Goal: Information Seeking & Learning: Check status

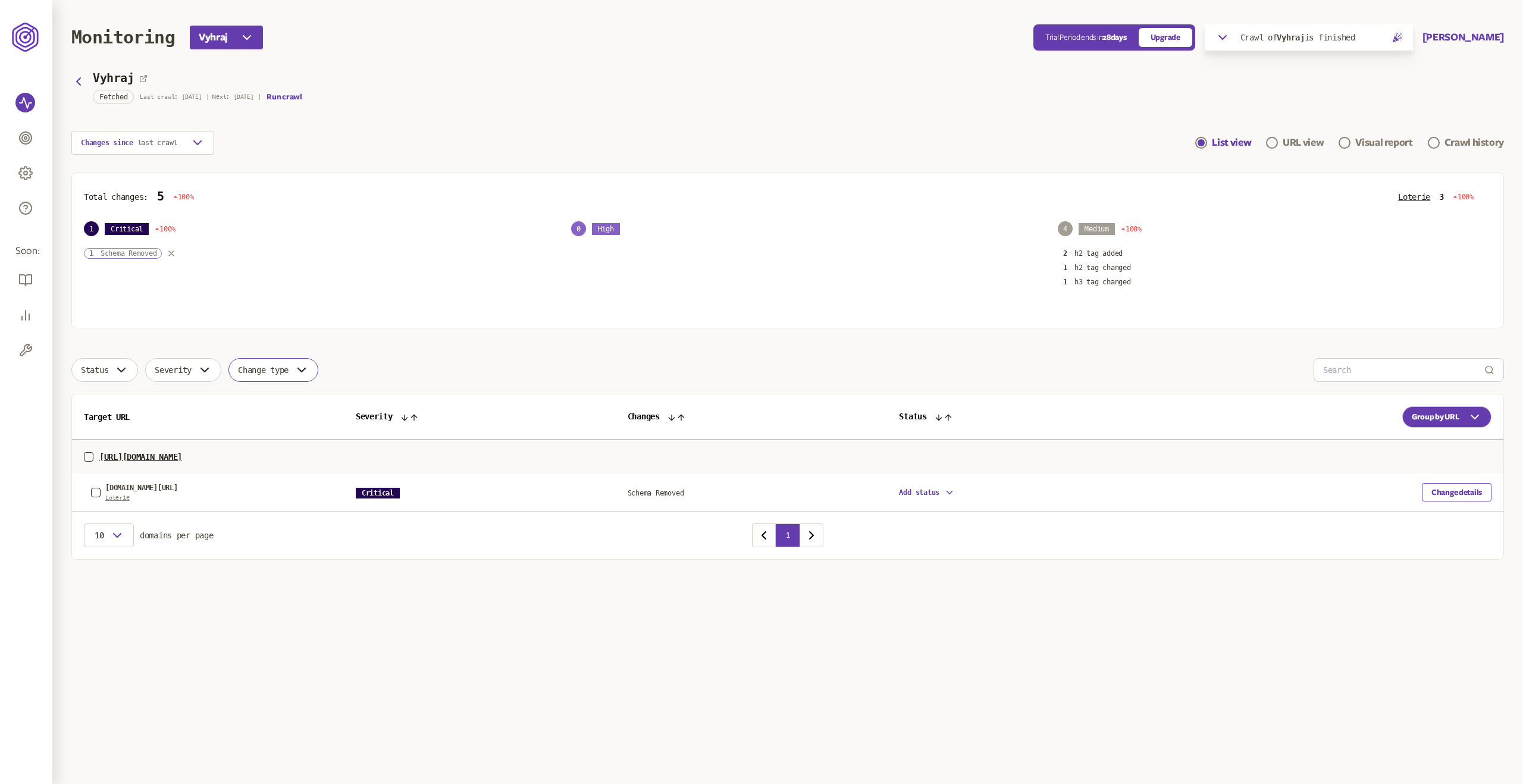
click at [110, 255] on p "Schema Removed" at bounding box center [129, 253] width 56 height 10
click at [116, 247] on div "1 Critical 100% 1 Schema Removed" at bounding box center [300, 254] width 433 height 66
click at [175, 257] on icon "button" at bounding box center [171, 253] width 10 height 10
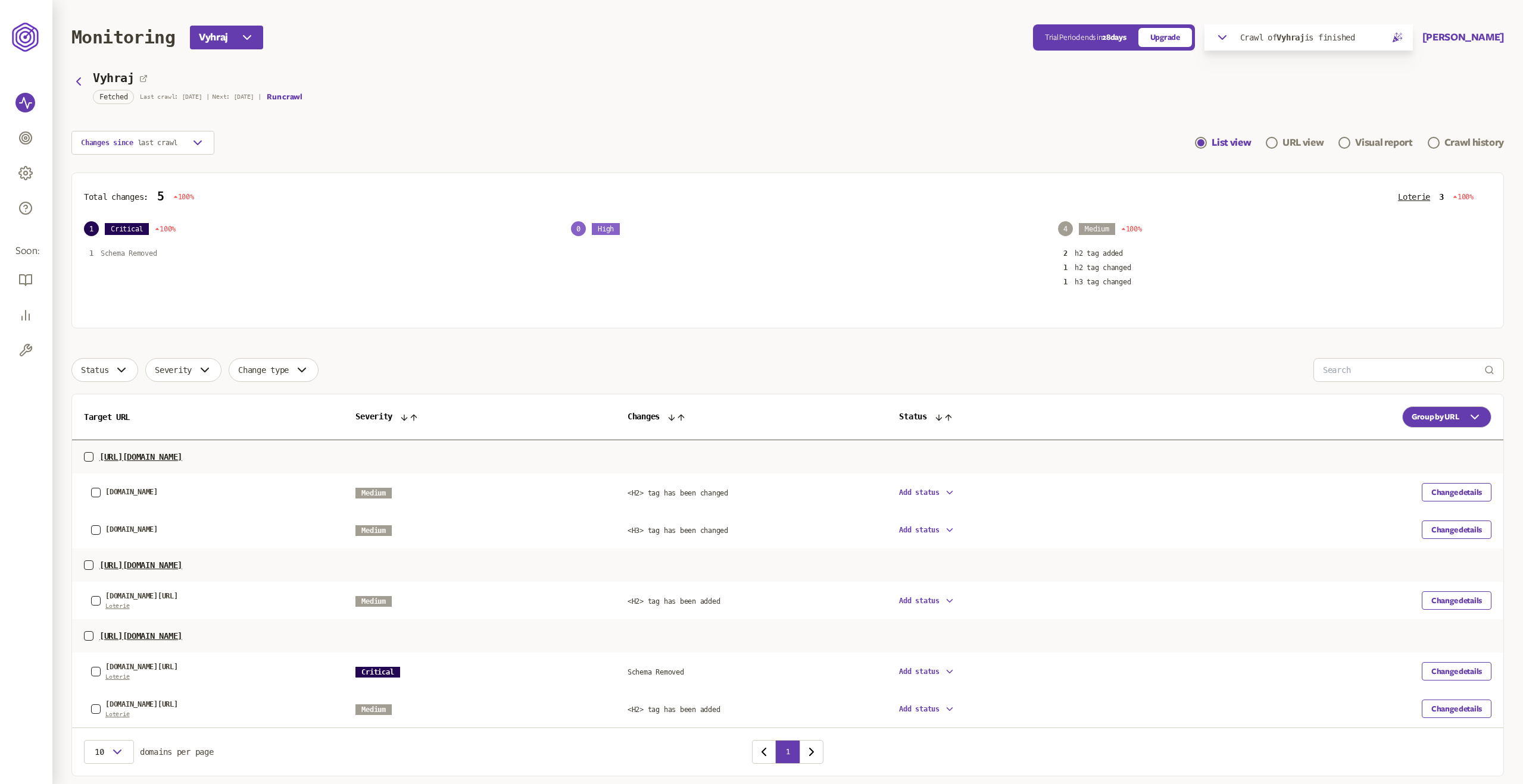
click at [139, 251] on p "Schema Removed" at bounding box center [129, 253] width 56 height 10
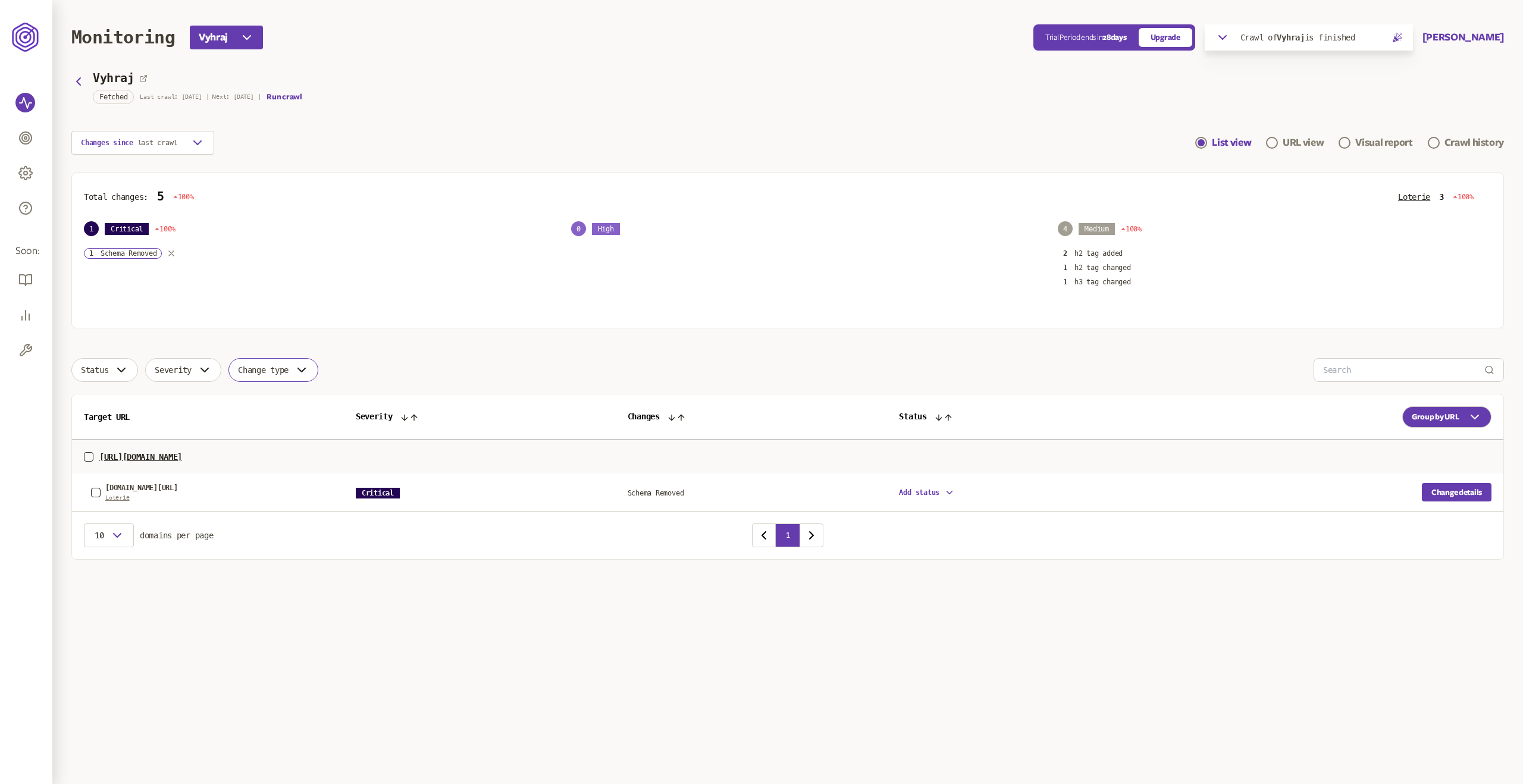
click at [1477, 493] on button "Change details" at bounding box center [1456, 492] width 70 height 18
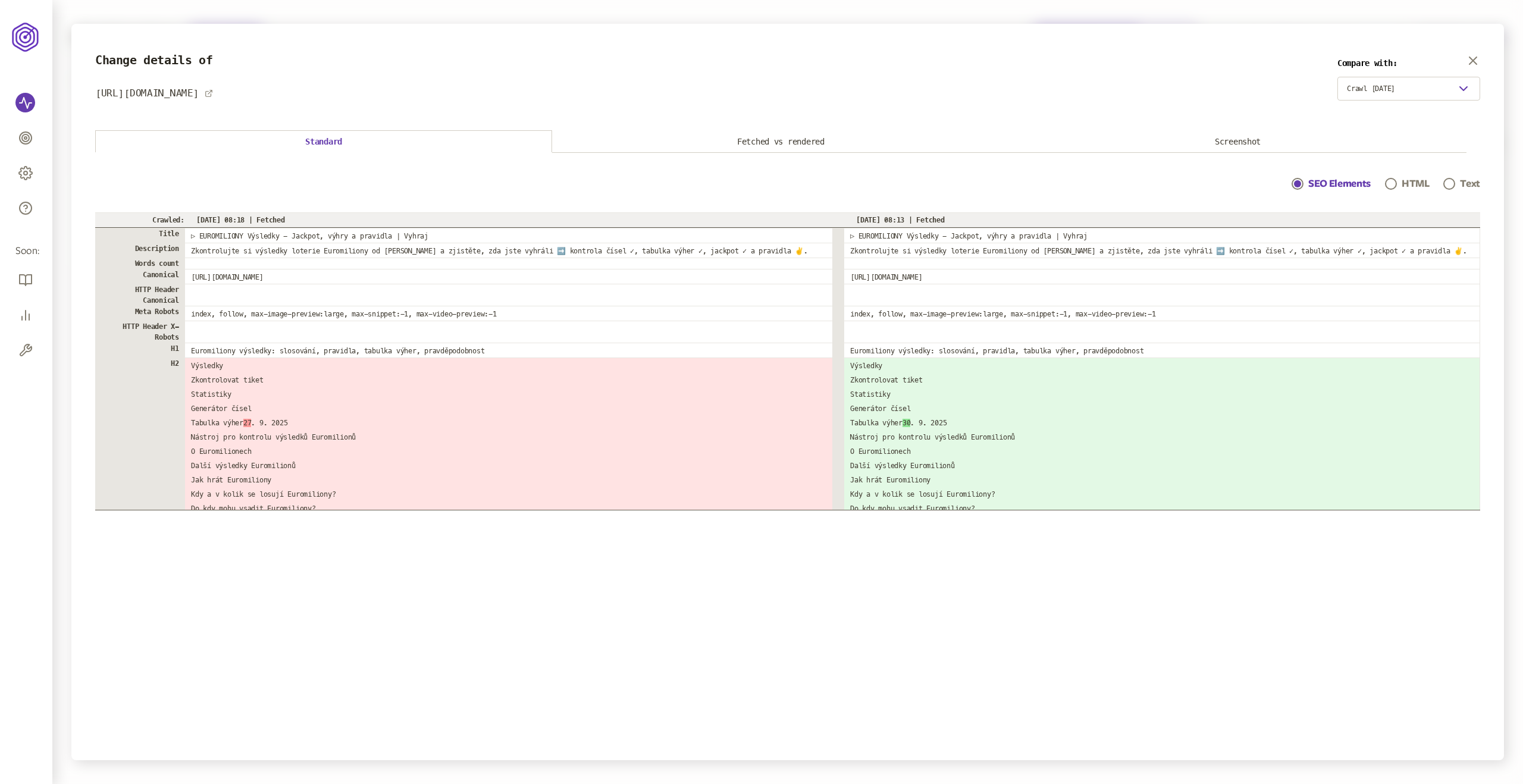
click at [763, 138] on button "Fetched vs rendered" at bounding box center [780, 142] width 457 height 22
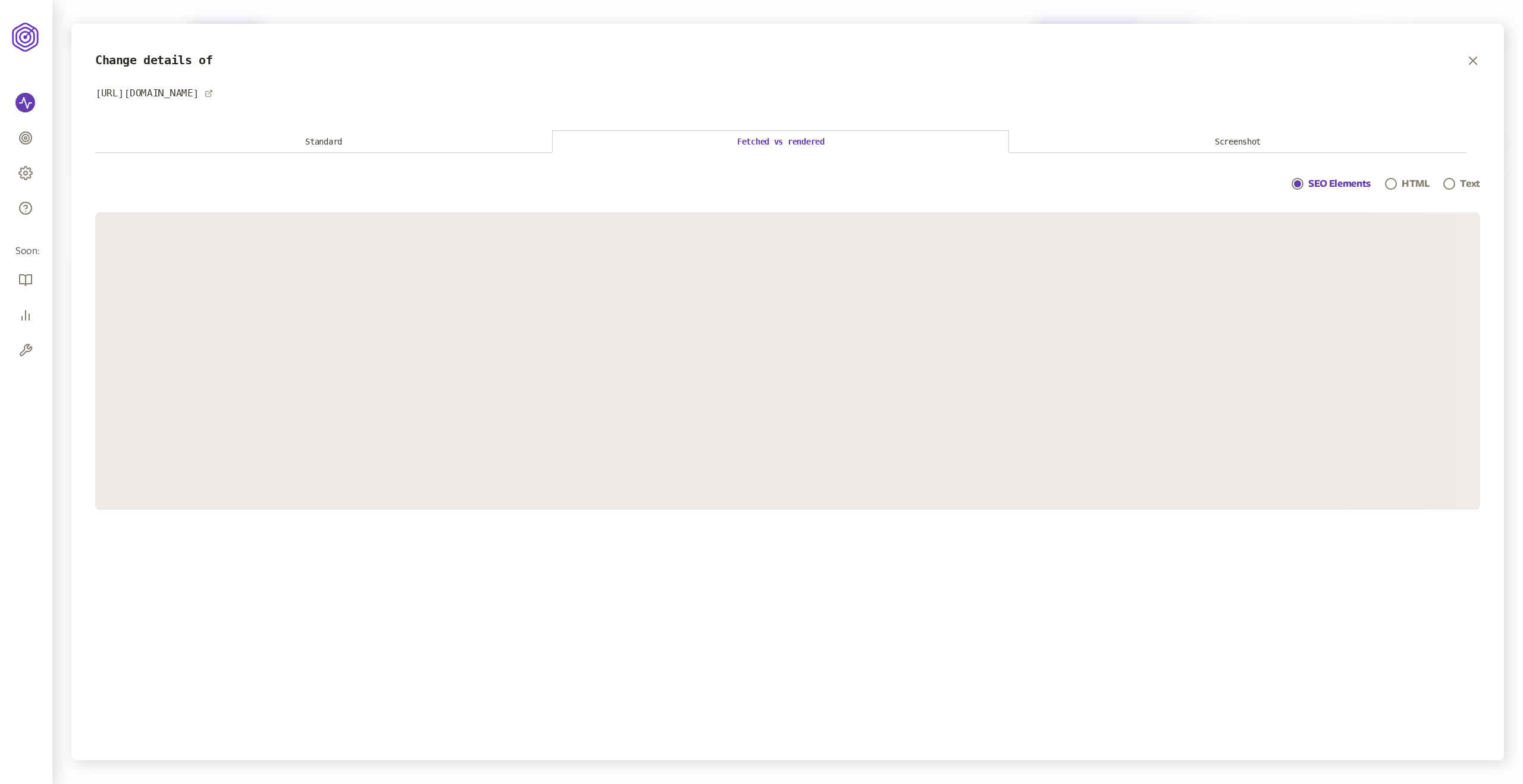
click at [425, 141] on button "Standard" at bounding box center [324, 142] width 457 height 22
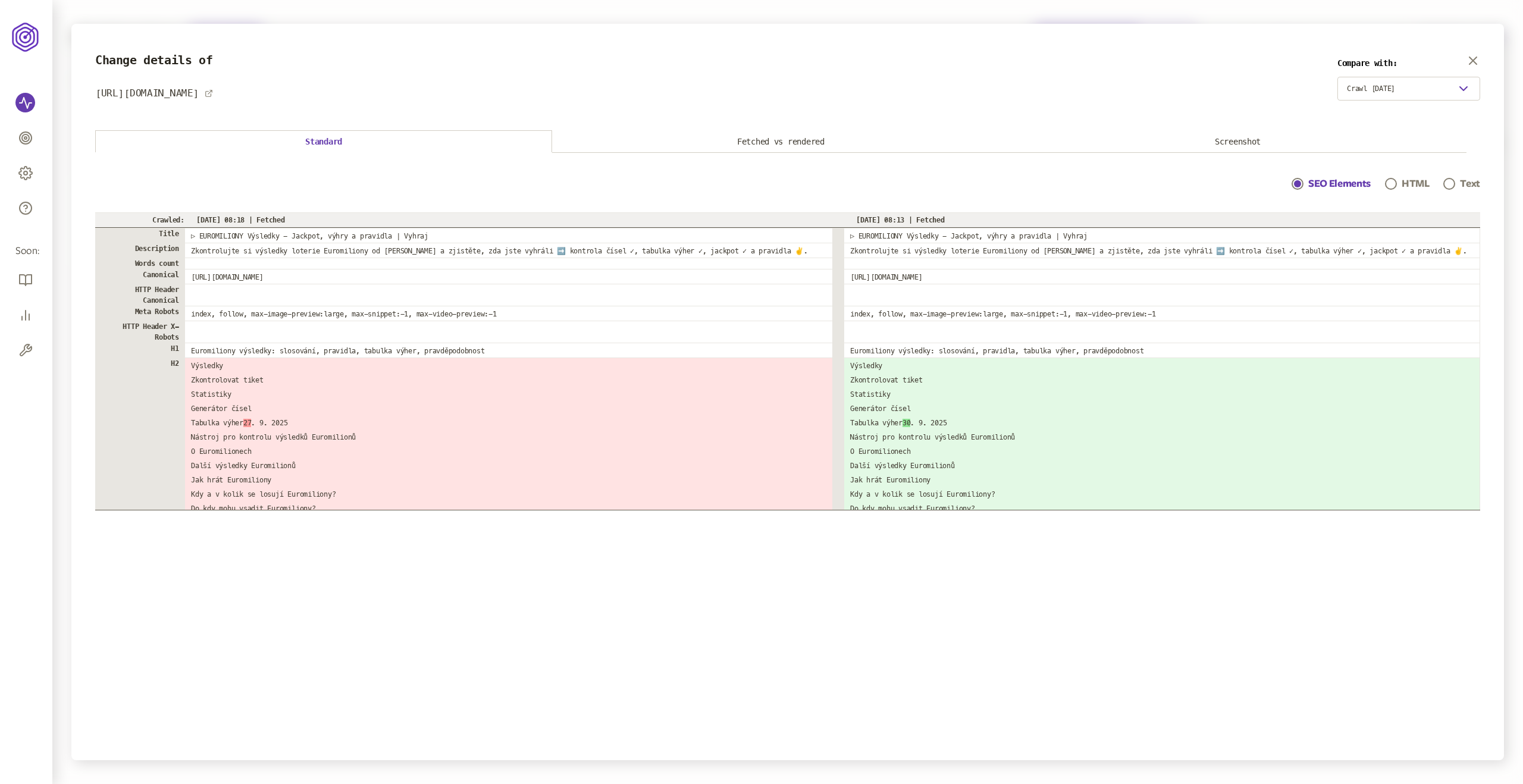
click at [1271, 132] on button "Screenshot" at bounding box center [1237, 142] width 457 height 22
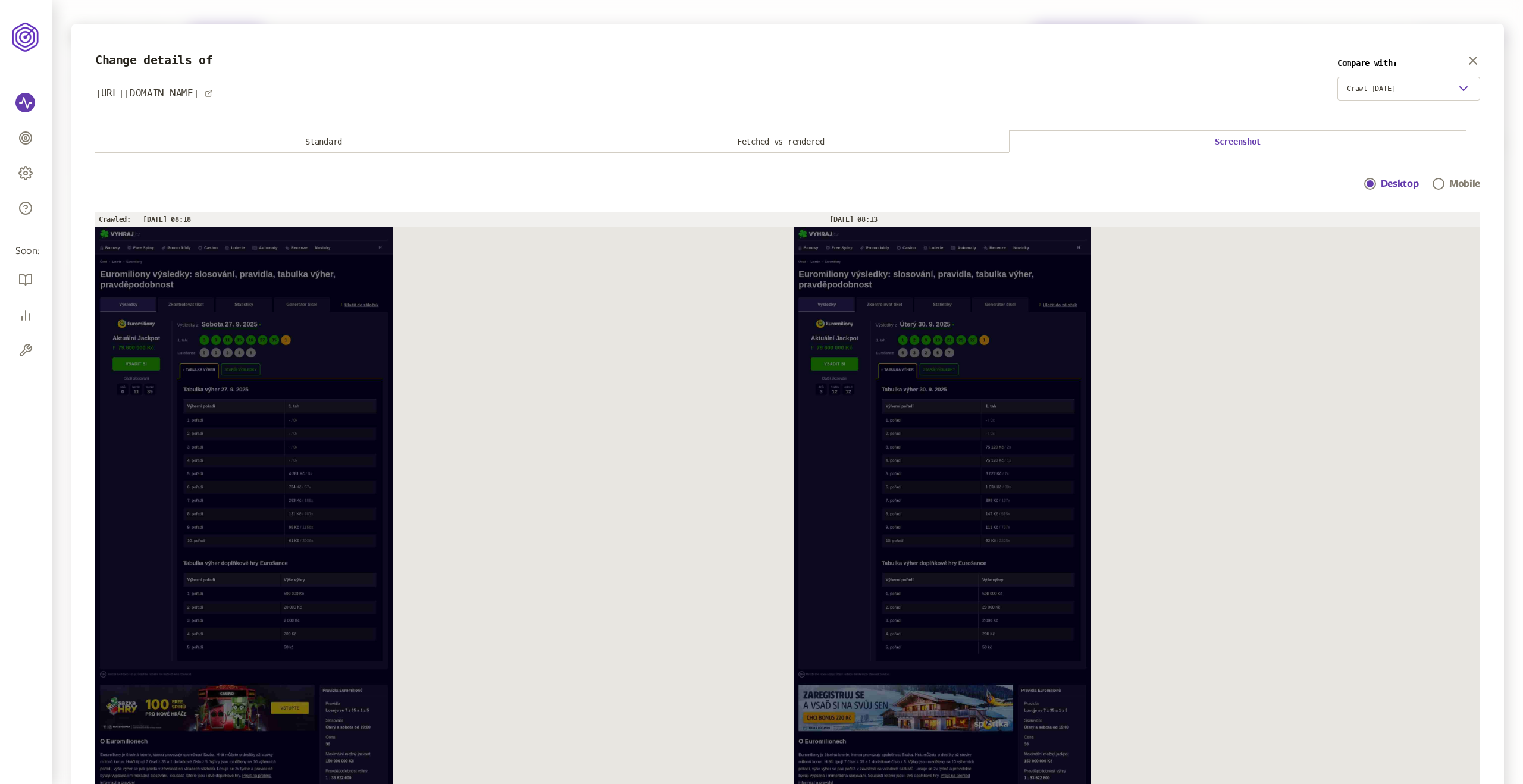
click at [398, 146] on button "Standard" at bounding box center [324, 142] width 457 height 22
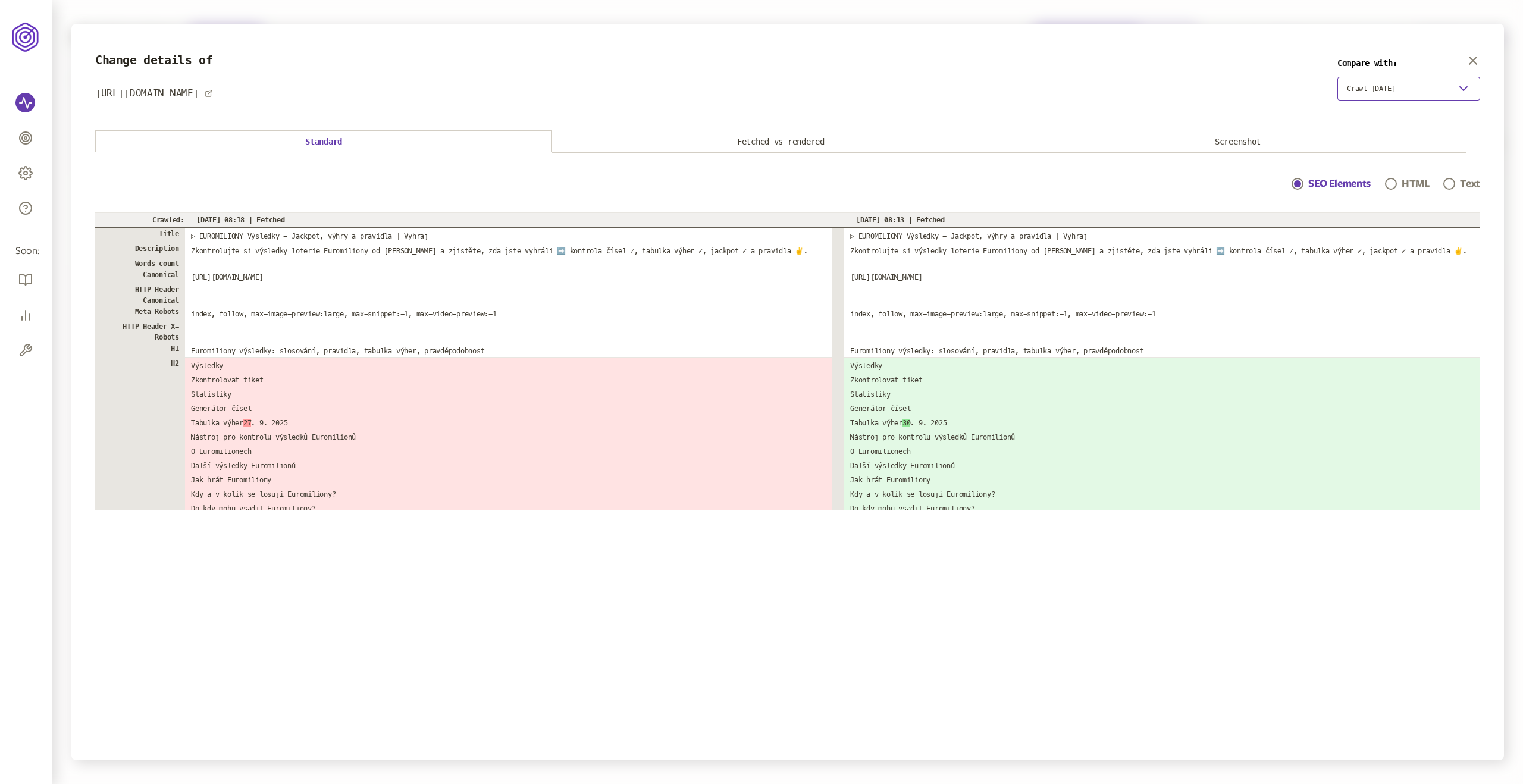
click at [1377, 89] on span "Crawl [DATE]" at bounding box center [1371, 88] width 48 height 10
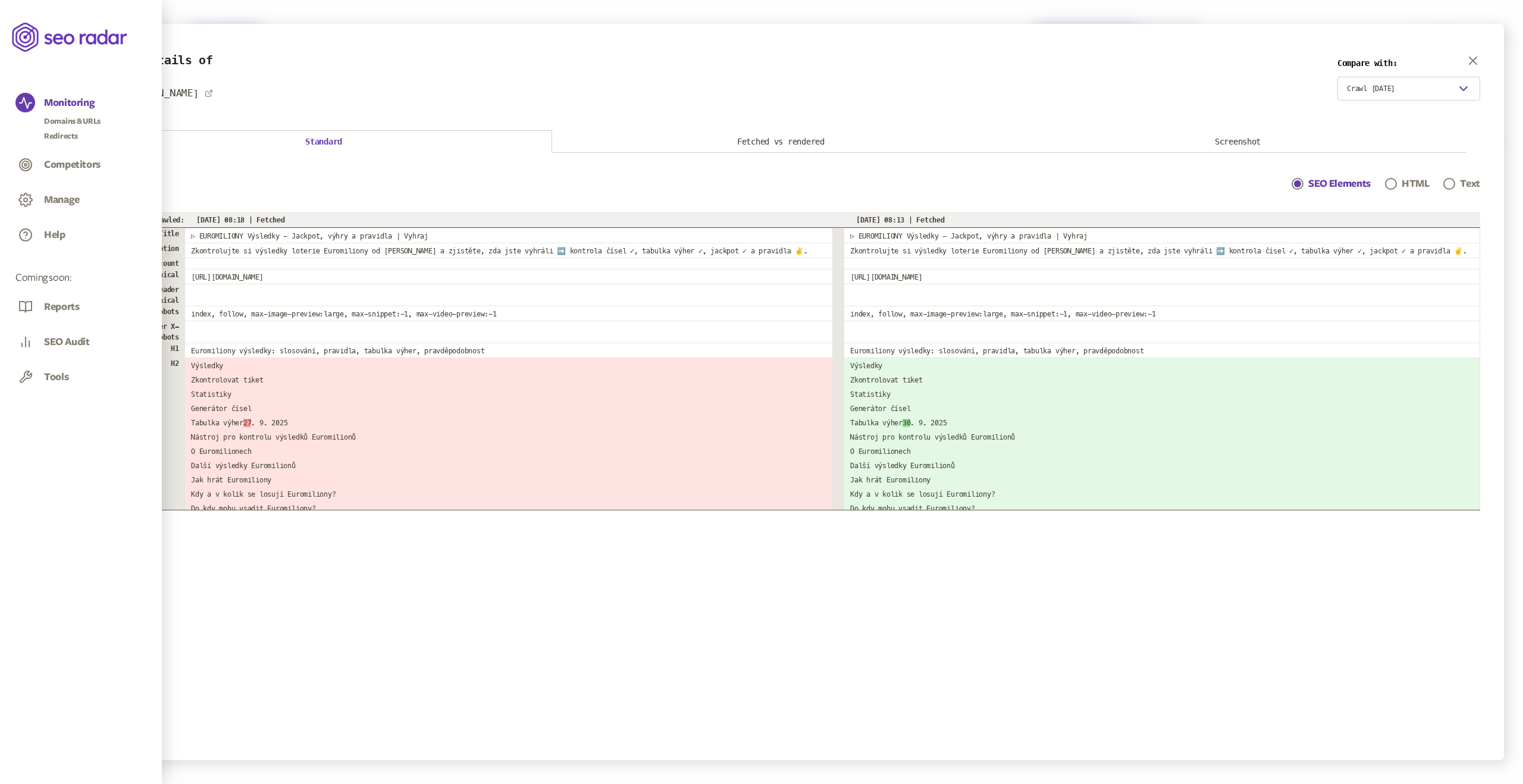
click at [43, 38] on icon at bounding box center [70, 37] width 117 height 34
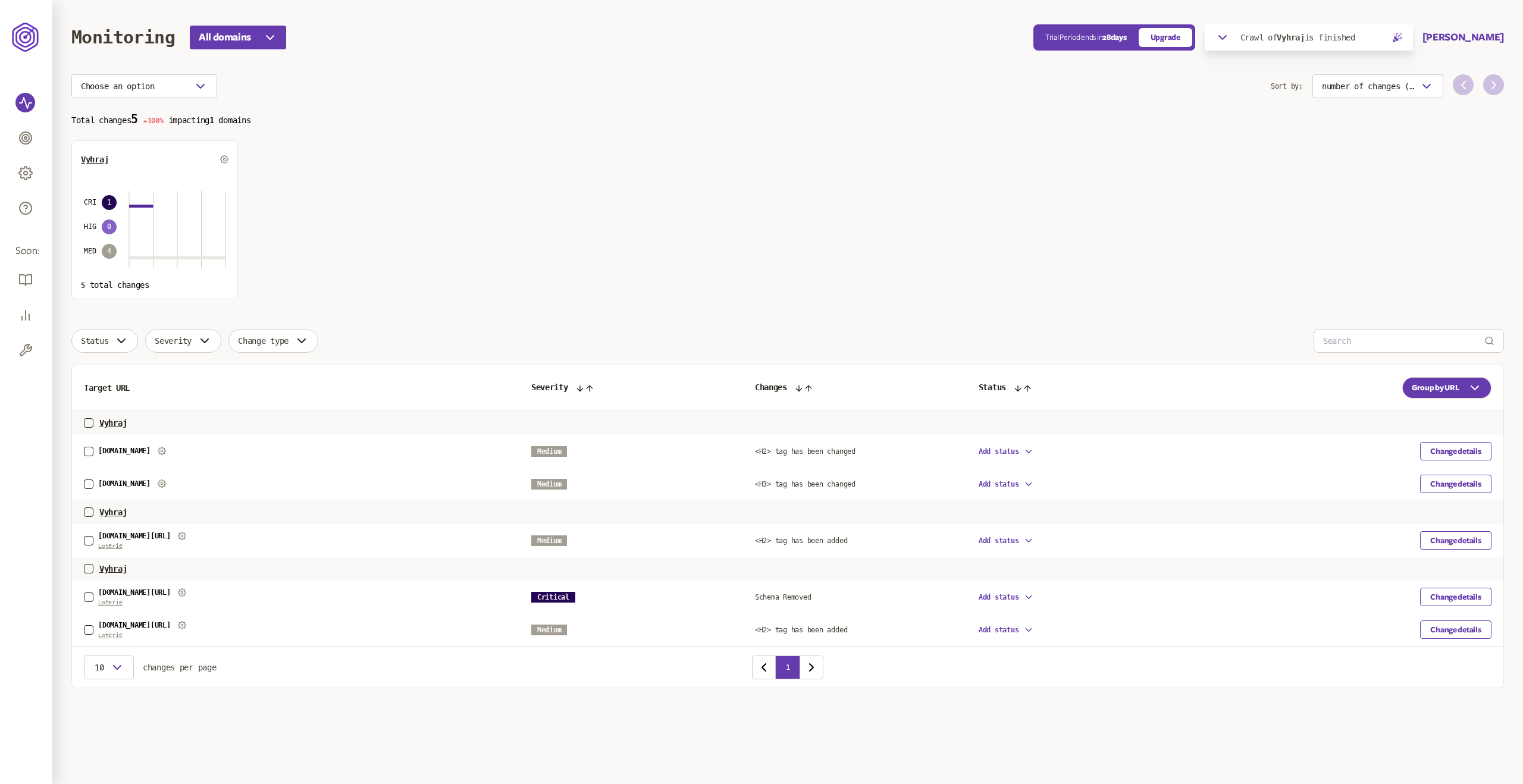
click at [1402, 36] on div "Crawl of Vyhraj is finished" at bounding box center [1308, 37] width 187 height 14
click at [1413, 44] on button "Crawl of Vyhraj is finished" at bounding box center [1309, 37] width 209 height 26
click at [1402, 41] on div "Crawl of Vyhraj is finished" at bounding box center [1308, 37] width 187 height 14
click at [1424, 63] on icon "button" at bounding box center [1423, 61] width 10 height 10
